Goal: Information Seeking & Learning: Learn about a topic

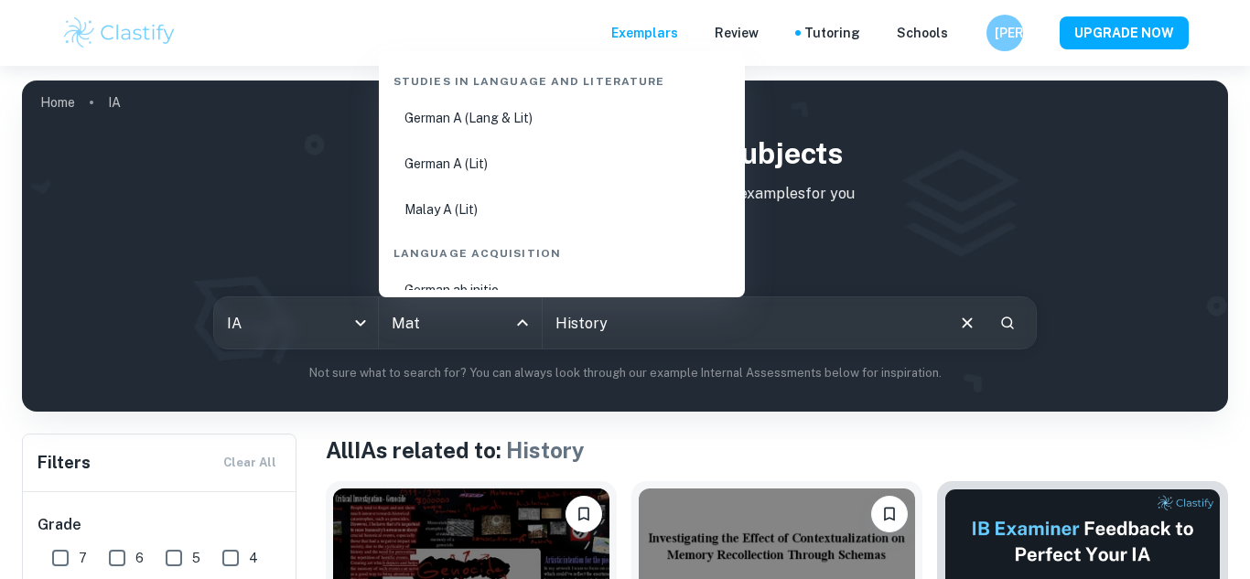
type input "Math"
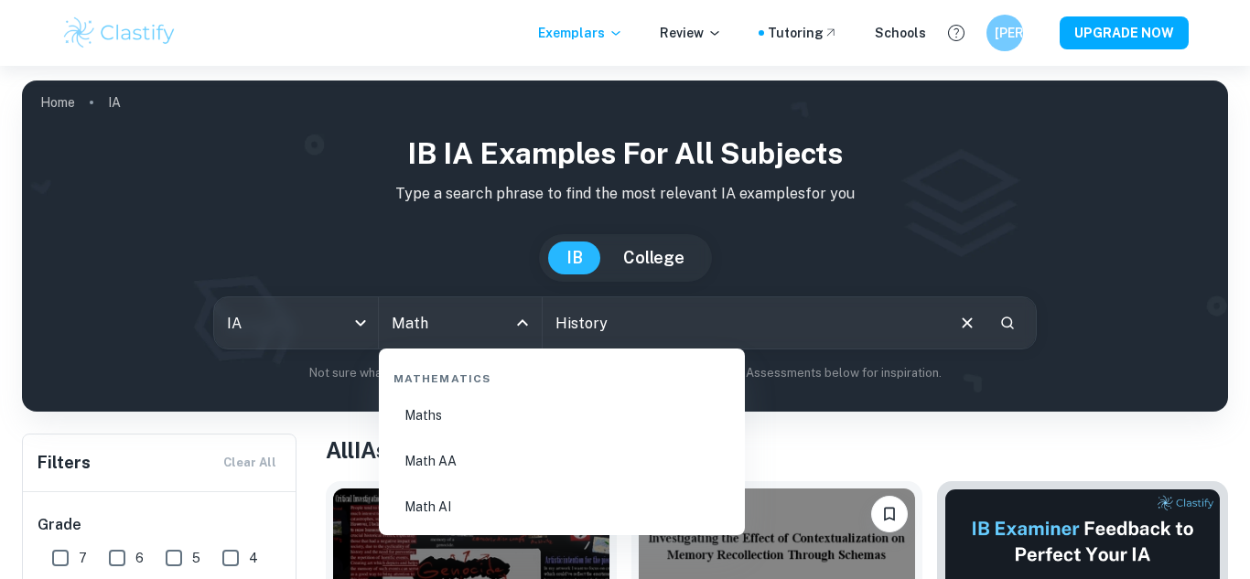
click at [448, 461] on li "Math AA" at bounding box center [561, 461] width 351 height 42
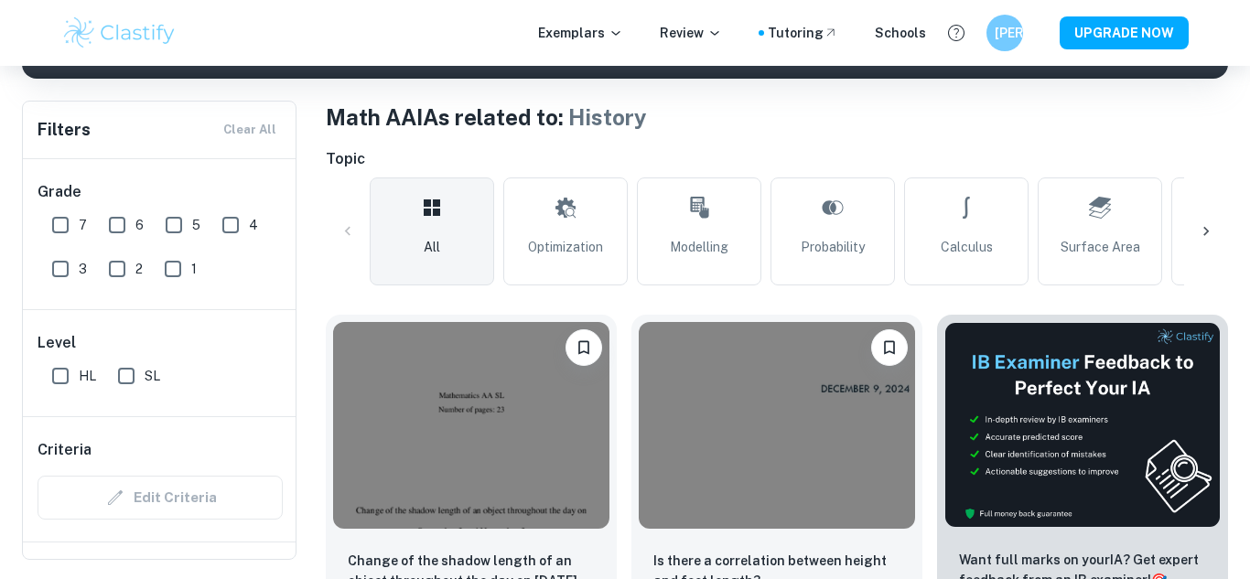
scroll to position [321, 0]
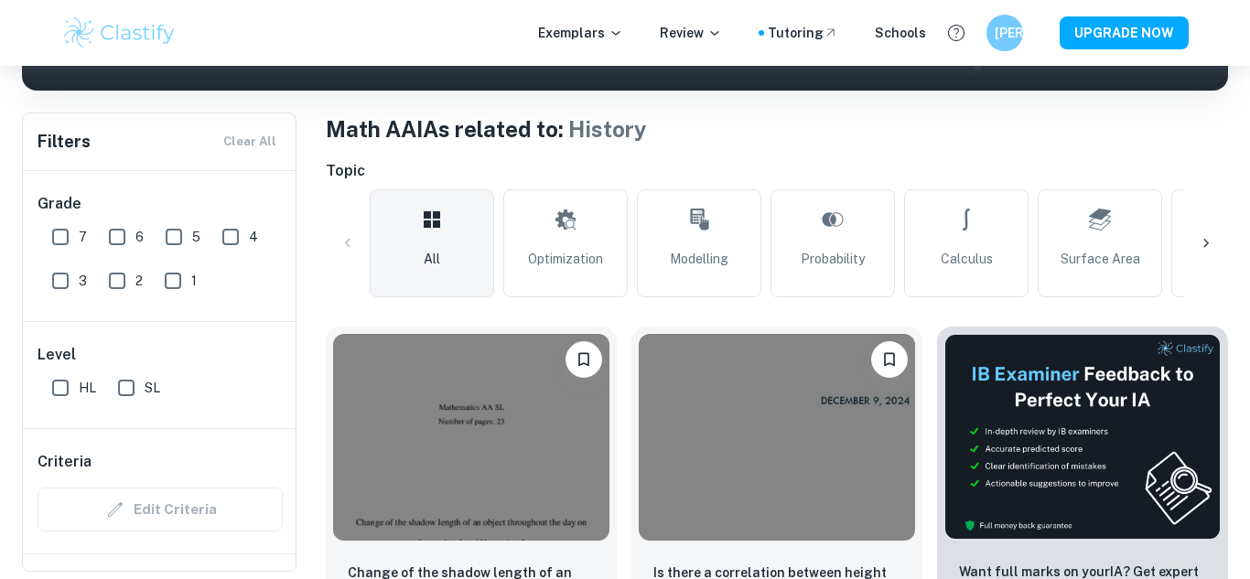
click at [1205, 234] on icon at bounding box center [1206, 243] width 18 height 18
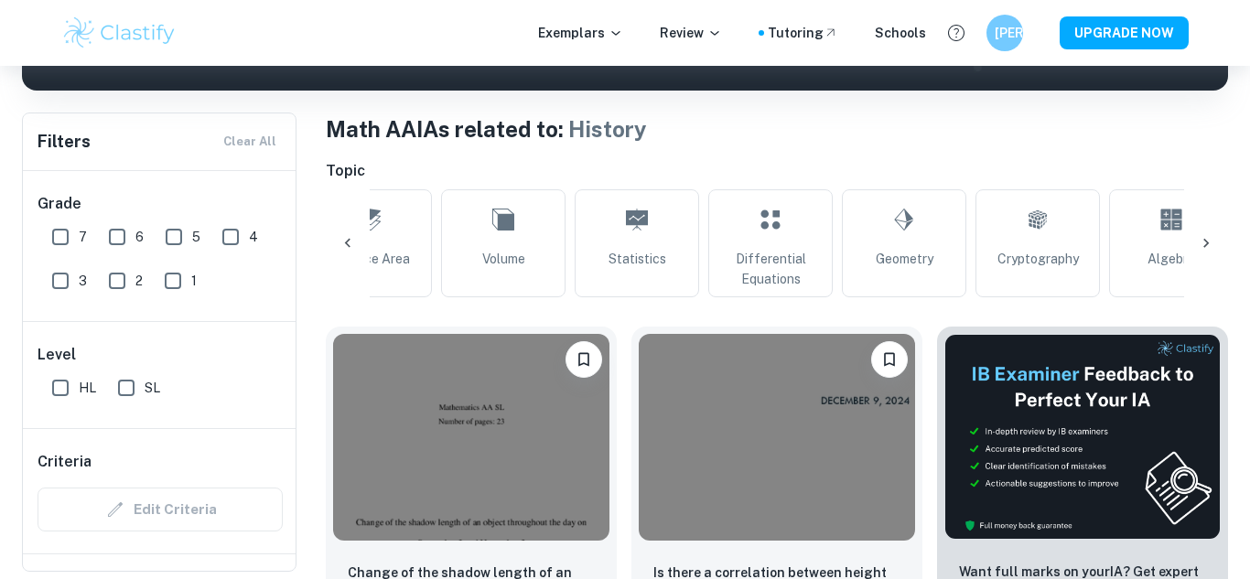
scroll to position [0, 736]
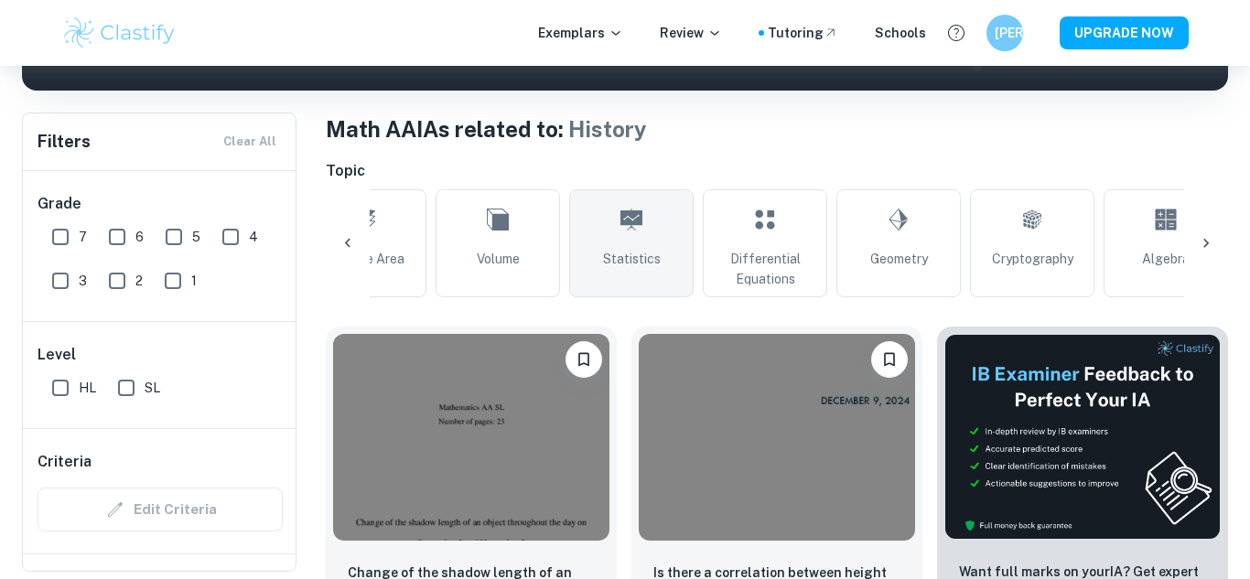
click at [662, 211] on link "Statistics" at bounding box center [631, 243] width 124 height 108
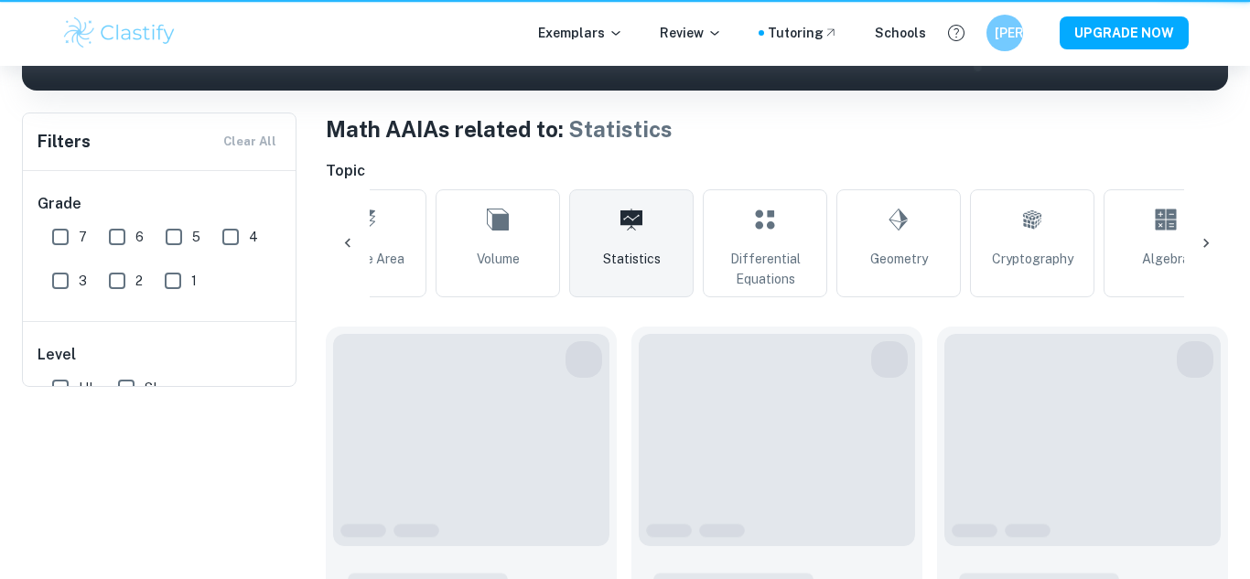
type input "Statistics"
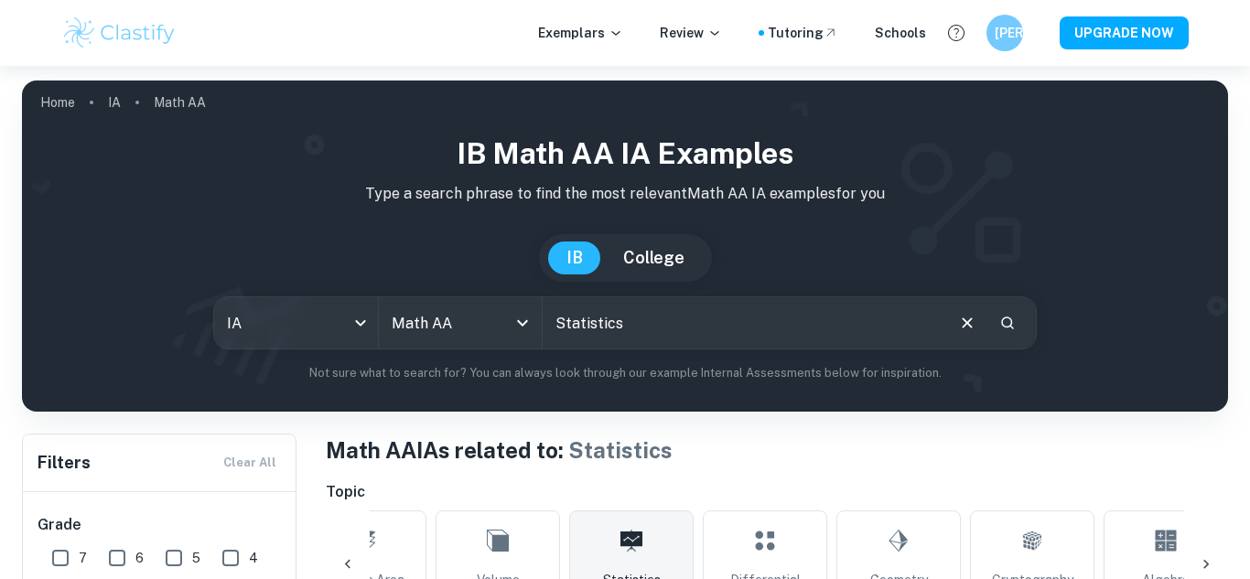
scroll to position [354, 0]
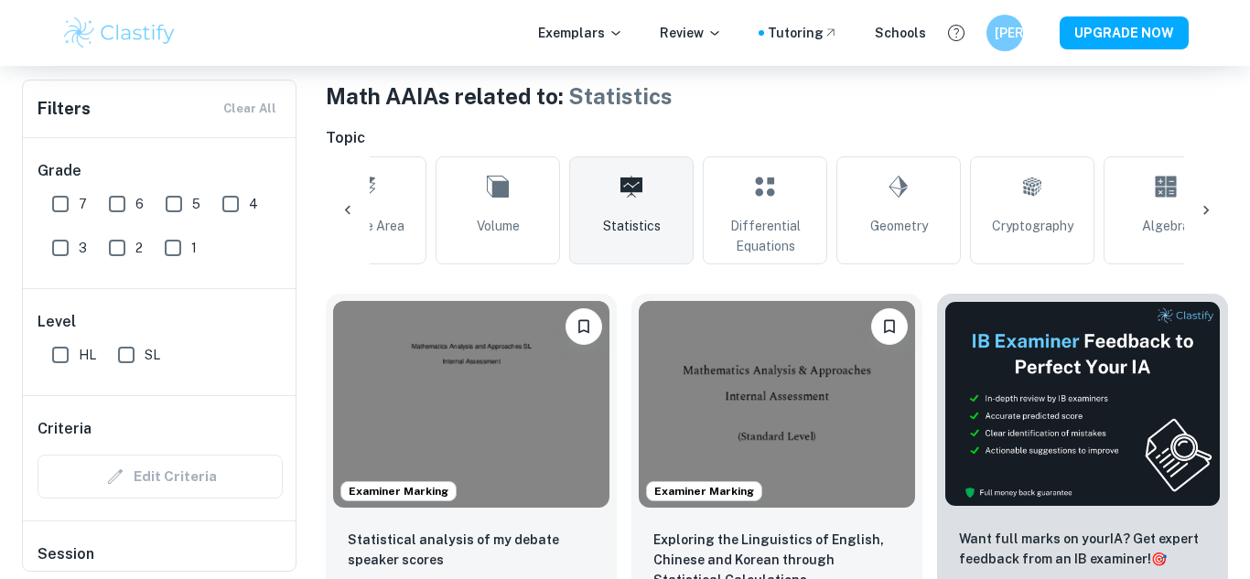
click at [124, 366] on input "SL" at bounding box center [126, 355] width 37 height 37
checkbox input "true"
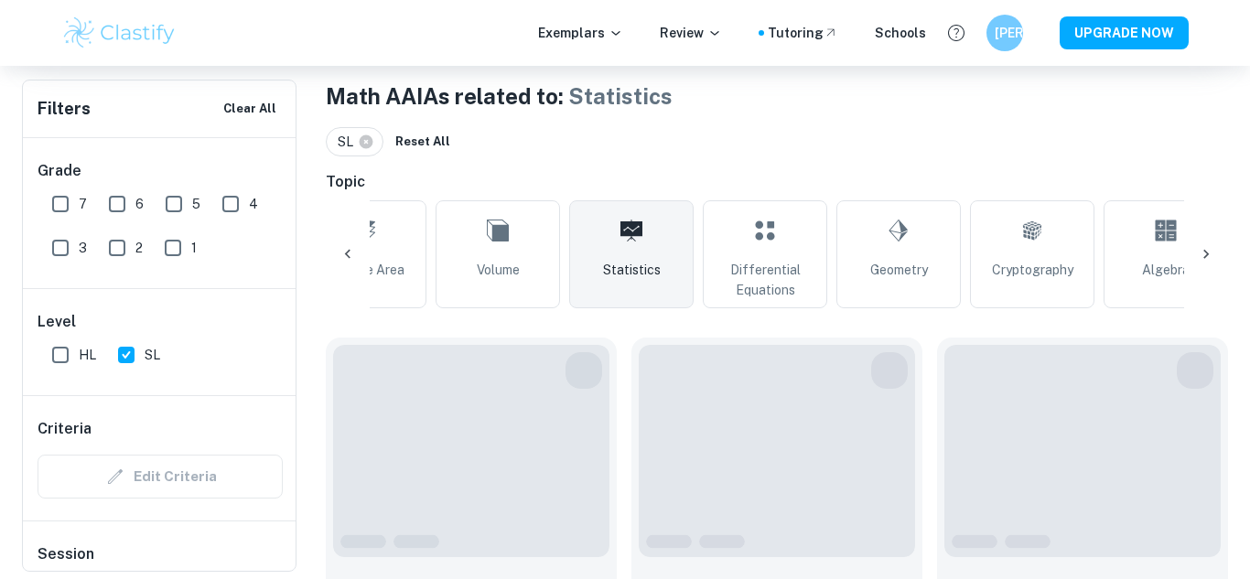
click at [55, 203] on input "7" at bounding box center [60, 204] width 37 height 37
checkbox input "true"
click at [113, 201] on input "6" at bounding box center [117, 204] width 37 height 37
checkbox input "true"
click at [175, 206] on input "5" at bounding box center [174, 204] width 37 height 37
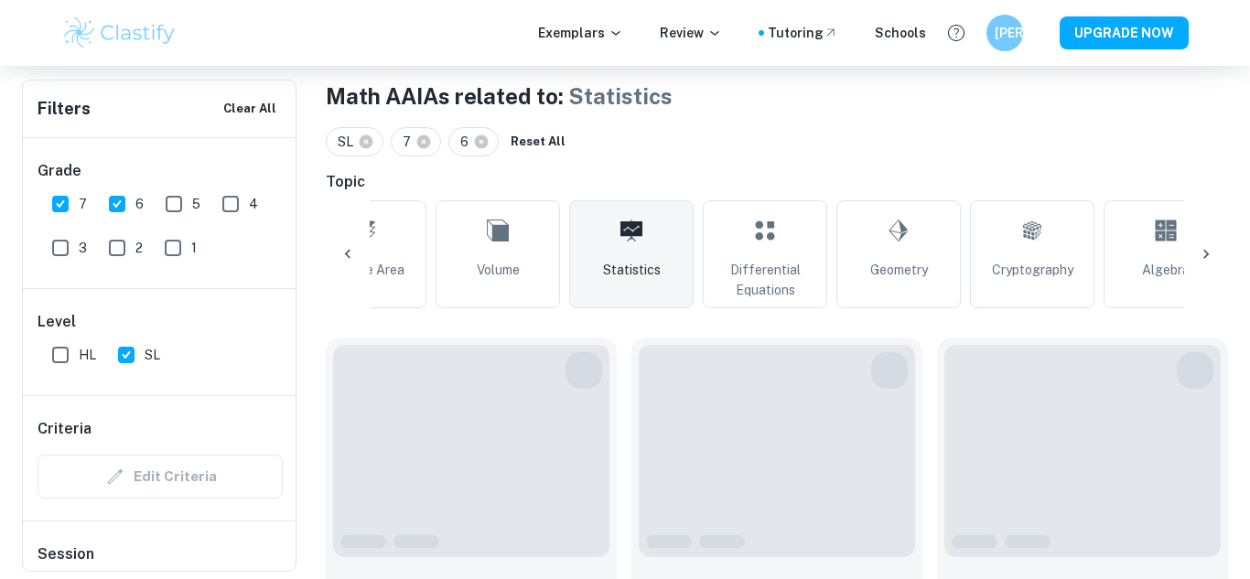
checkbox input "true"
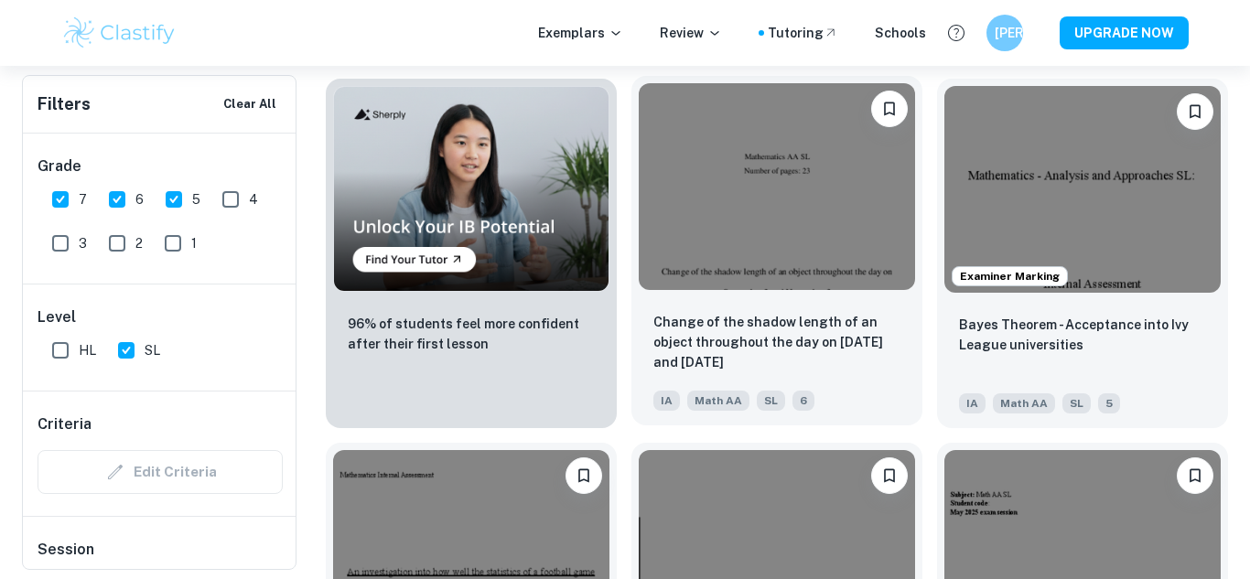
scroll to position [1342, 0]
click at [771, 254] on img at bounding box center [777, 187] width 276 height 207
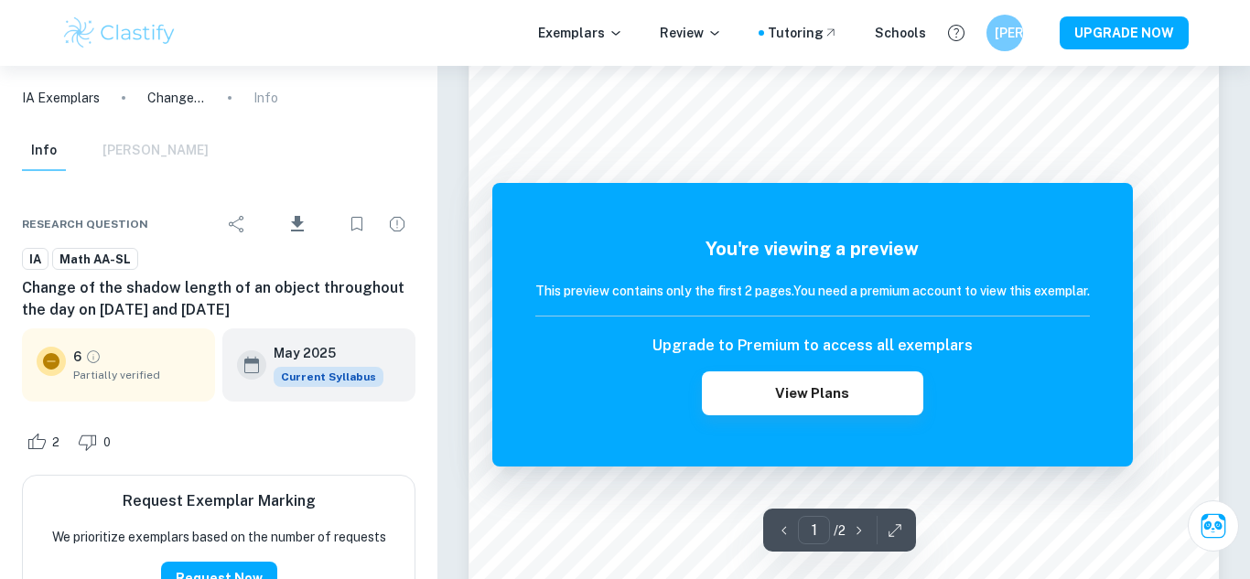
scroll to position [353, 0]
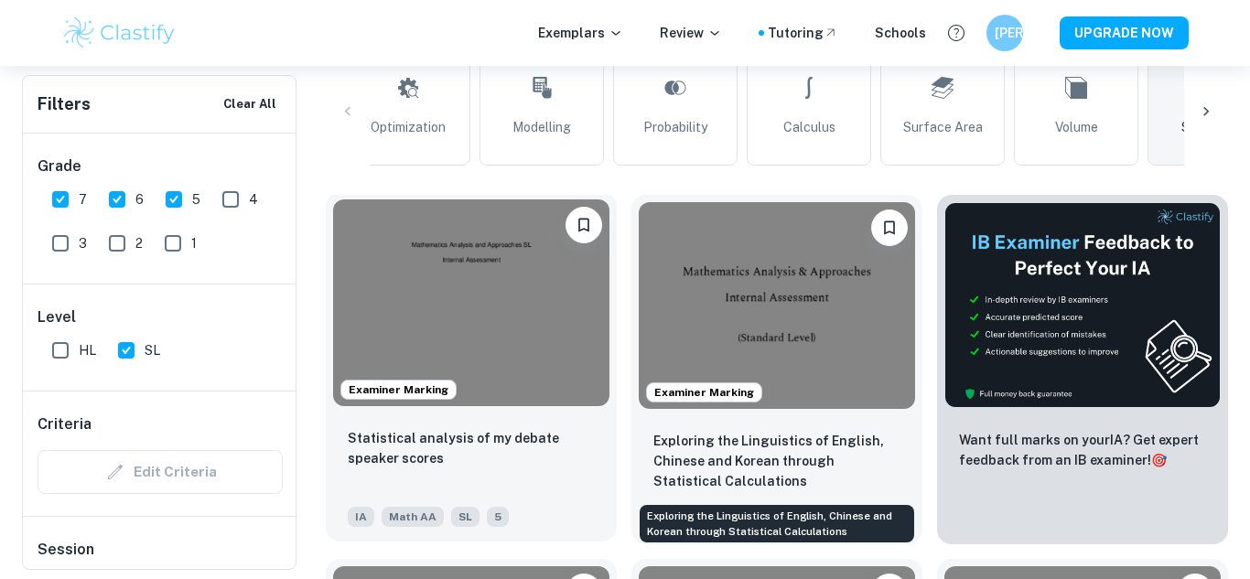
scroll to position [563, 0]
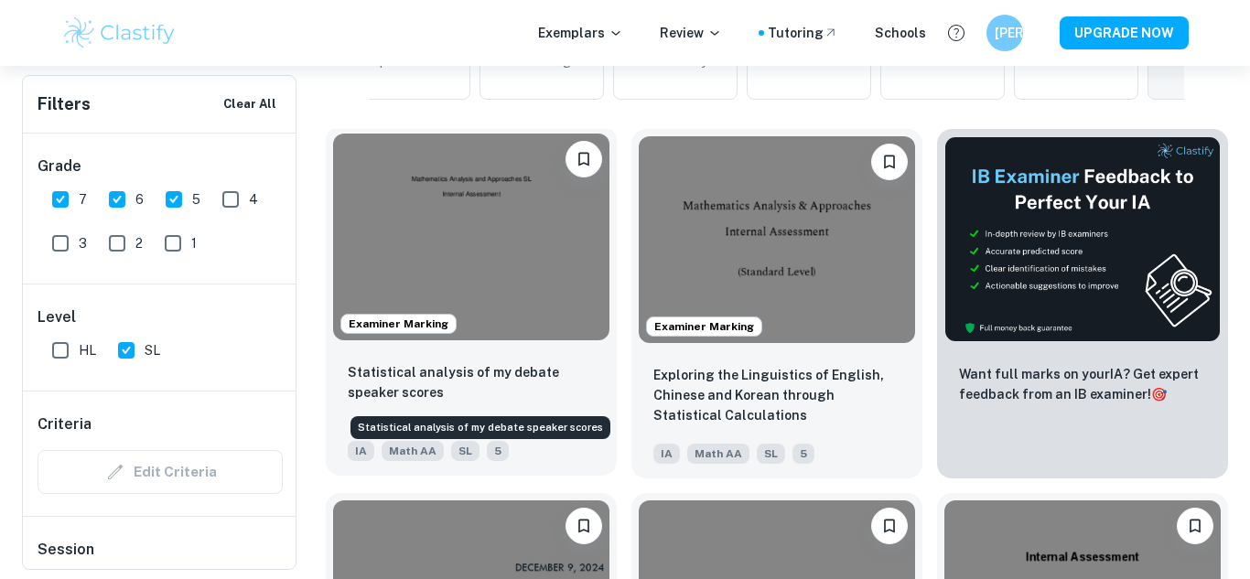
click at [564, 382] on p "Statistical analysis of my debate speaker scores" at bounding box center [471, 382] width 247 height 40
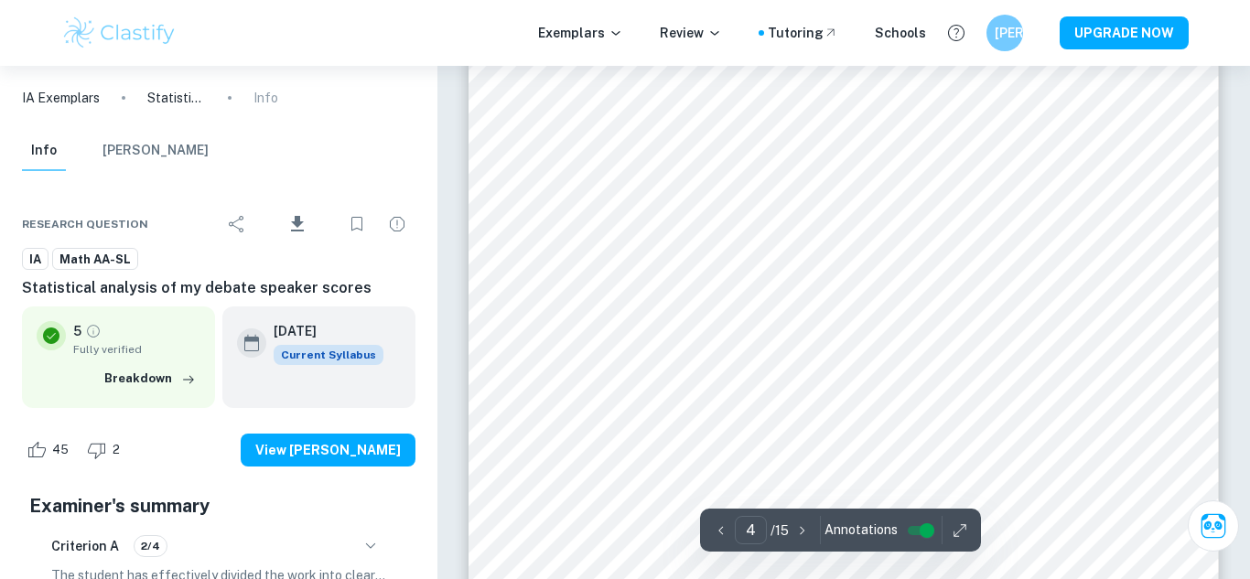
scroll to position [3726, 0]
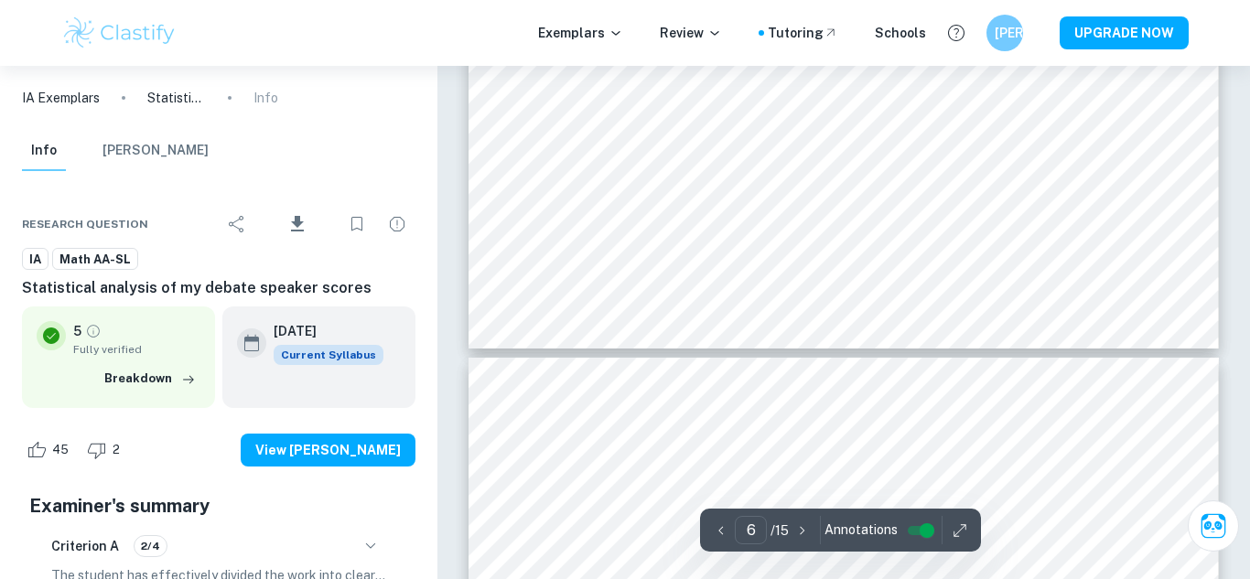
type input "7"
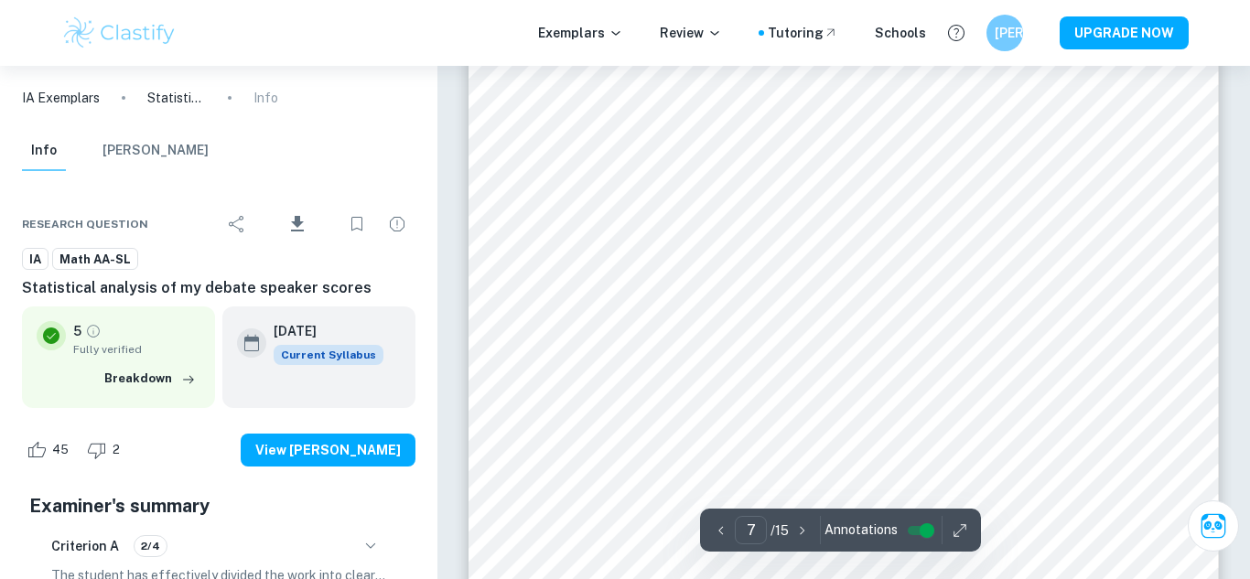
scroll to position [6761, 0]
